Goal: Browse casually

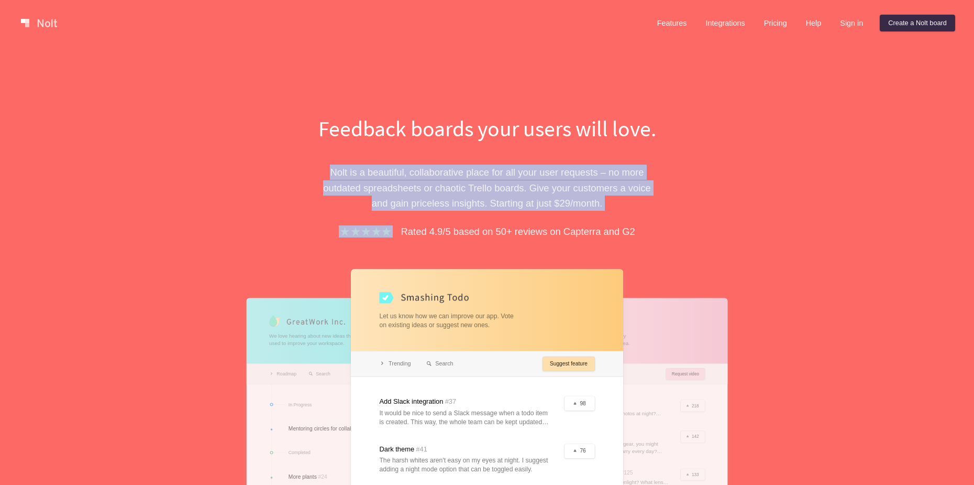
drag, startPoint x: 0, startPoint y: 0, endPoint x: 448, endPoint y: 191, distance: 486.9
click at [448, 191] on p "[PERSON_NAME] is a beautiful, collaborative place for all your user requests – …" at bounding box center [487, 188] width 362 height 46
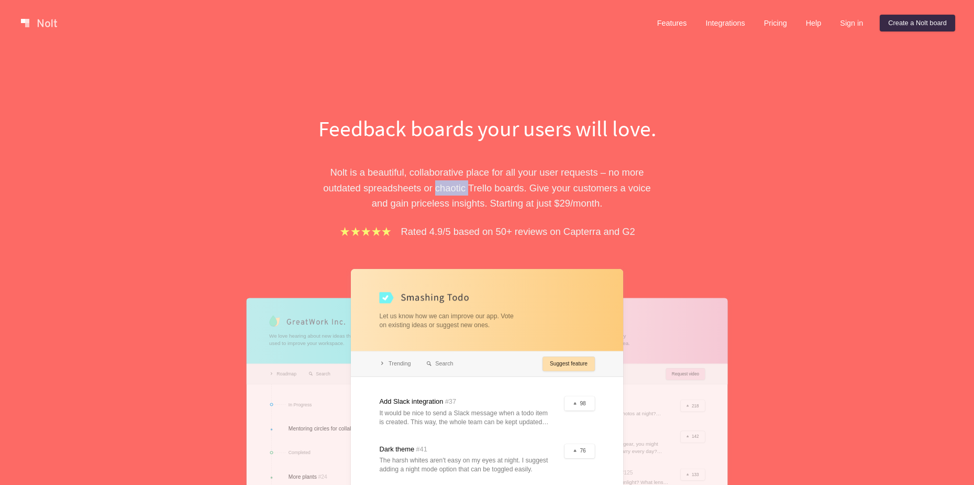
click at [448, 191] on p "[PERSON_NAME] is a beautiful, collaborative place for all your user requests – …" at bounding box center [487, 188] width 362 height 46
click at [448, 189] on p "[PERSON_NAME] is a beautiful, collaborative place for all your user requests – …" at bounding box center [487, 188] width 362 height 46
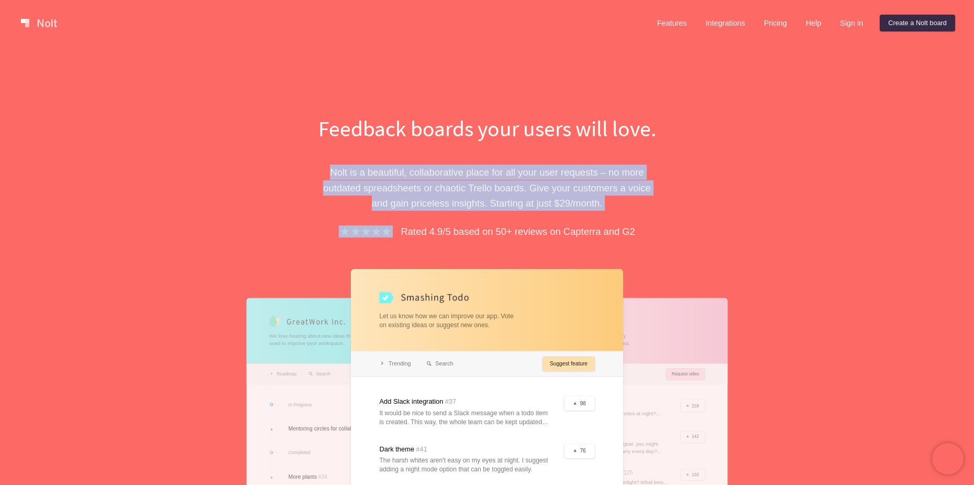
click at [448, 189] on p "[PERSON_NAME] is a beautiful, collaborative place for all your user requests – …" at bounding box center [487, 188] width 362 height 46
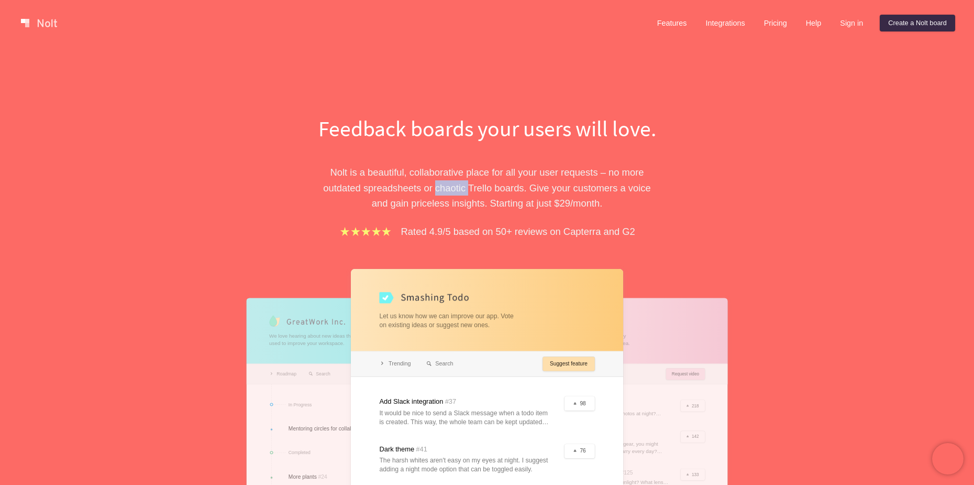
click at [448, 189] on p "[PERSON_NAME] is a beautiful, collaborative place for all your user requests – …" at bounding box center [487, 188] width 362 height 46
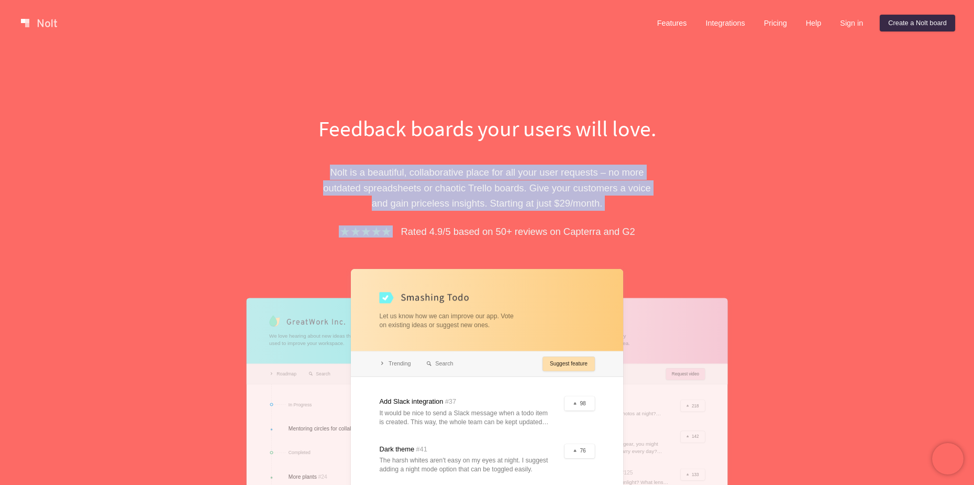
click at [448, 189] on p "[PERSON_NAME] is a beautiful, collaborative place for all your user requests – …" at bounding box center [487, 188] width 362 height 46
